Goal: Transaction & Acquisition: Book appointment/travel/reservation

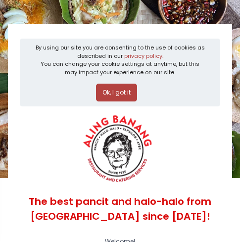
click at [122, 88] on button "Ok, I got it" at bounding box center [116, 93] width 41 height 18
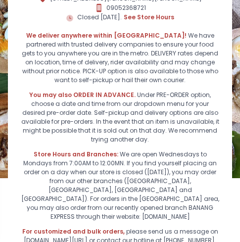
scroll to position [289, 0]
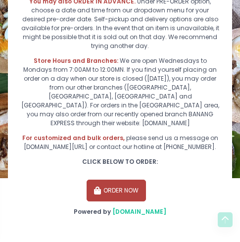
click at [135, 189] on button "ORDER NOW" at bounding box center [115, 190] width 59 height 22
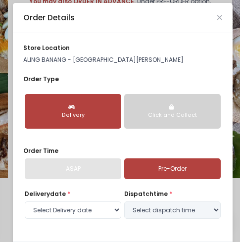
click at [130, 166] on link "Pre-Order" at bounding box center [172, 168] width 96 height 21
click at [197, 166] on link "Pre-Order" at bounding box center [172, 168] width 96 height 21
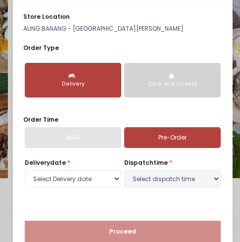
scroll to position [45, 0]
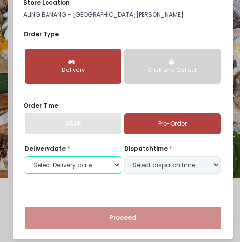
click at [93, 162] on select "Select Delivery date [DATE] [DATE] [DATE] [DATE] [DATE] [DATE]" at bounding box center [73, 165] width 96 height 18
select select "[DATE]"
click at [25, 156] on select "Select Delivery date [DATE] [DATE] [DATE] [DATE] [DATE] [DATE]" at bounding box center [73, 165] width 96 height 18
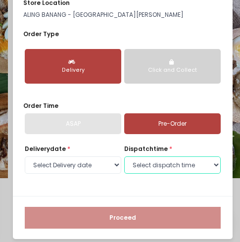
click at [172, 166] on select "Select dispatch time 07:00 AM - 07:30 AM 07:30 AM - 08:00 AM 08:00 AM - 08:30 A…" at bounding box center [172, 165] width 96 height 18
select select "18:00"
click at [124, 156] on select "Select dispatch time 07:00 AM - 07:30 AM 07:30 AM - 08:00 AM 08:00 AM - 08:30 A…" at bounding box center [172, 165] width 96 height 18
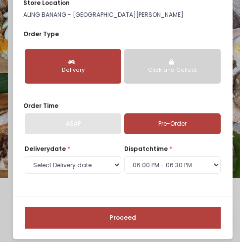
click at [114, 215] on button "Proceed" at bounding box center [123, 218] width 196 height 22
